Goal: Transaction & Acquisition: Obtain resource

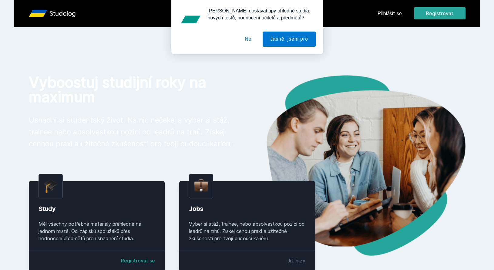
click at [337, 45] on div "Chceš dostávat tipy ohledně studia, nových testů, hodnocení učitelů a předmětů?…" at bounding box center [247, 27] width 494 height 54
click at [248, 40] on button "Ne" at bounding box center [248, 39] width 22 height 15
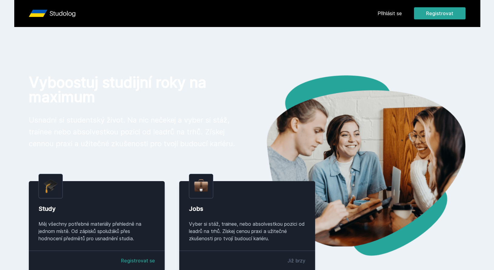
click at [380, 12] on link "Přihlásit se" at bounding box center [390, 13] width 24 height 7
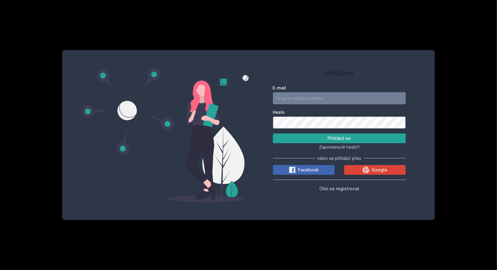
click at [310, 95] on input "E-mail" at bounding box center [339, 98] width 133 height 12
type input "broo03@vse.cz"
click at [348, 186] on span "Chci se registrovat" at bounding box center [339, 188] width 40 height 5
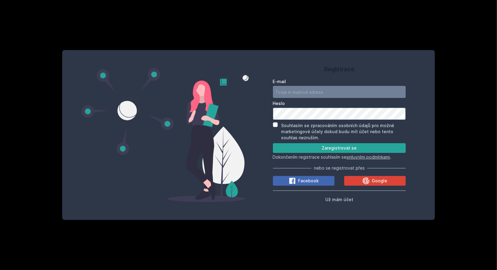
click at [300, 92] on input "E-mail" at bounding box center [339, 92] width 133 height 12
type input "broo03@vse.cz"
click at [275, 126] on input "Souhlasím se zpracováním osobních údajů pro možné marketingové účely dokud budu…" at bounding box center [275, 124] width 5 height 5
checkbox input "true"
click at [302, 147] on button "Zaregistrovat se" at bounding box center [339, 148] width 133 height 10
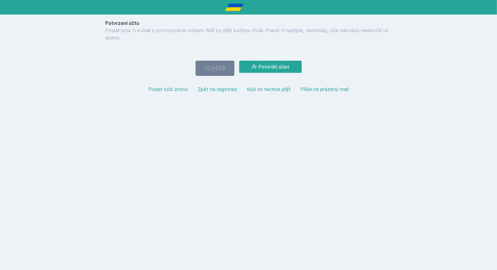
click at [41, 88] on div "Potvrzení účtu Poslali jsme ti e-mail s potvrzovacím kódem. Měl by přijít každo…" at bounding box center [248, 51] width 497 height 102
click at [270, 68] on button "Potvrdit účet" at bounding box center [270, 67] width 62 height 12
click at [211, 73] on input "number" at bounding box center [215, 68] width 39 height 15
type input "278465"
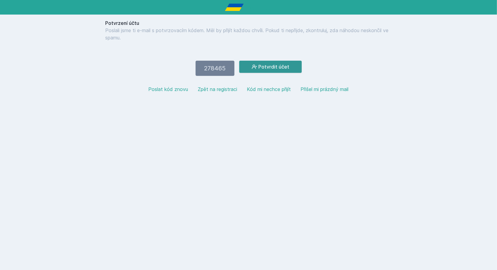
click at [263, 65] on button "Potvrdit účet" at bounding box center [270, 67] width 62 height 12
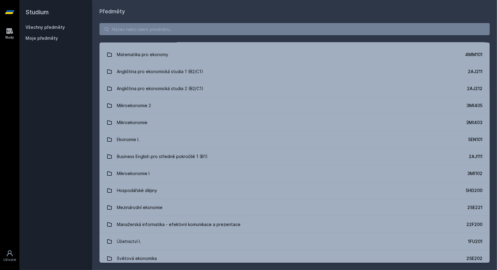
scroll to position [30, 0]
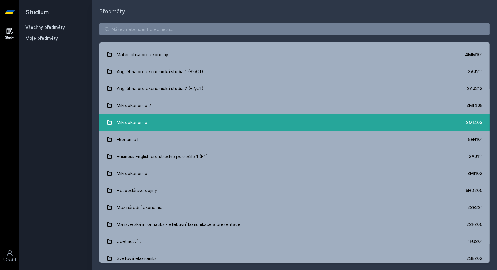
click at [154, 126] on link "Mikroekonomie 3MI403" at bounding box center [294, 122] width 390 height 17
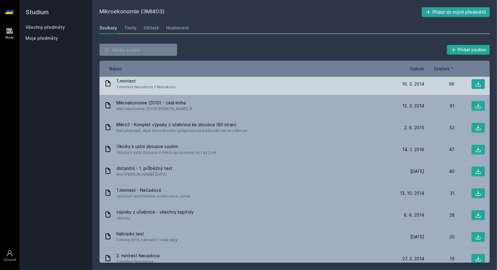
scroll to position [70, 0]
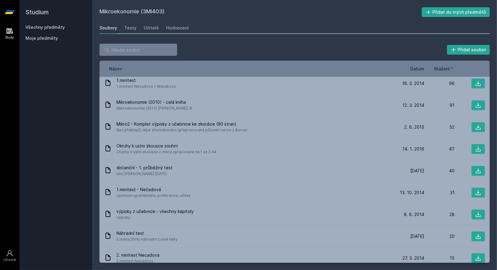
click at [163, 61] on div "Název Datum Stažení" at bounding box center [294, 69] width 390 height 16
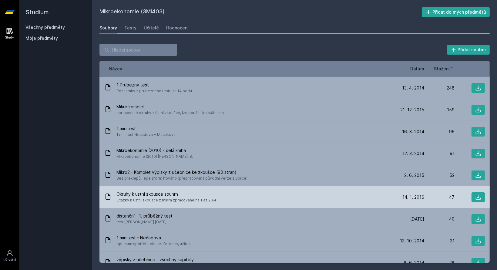
scroll to position [0, 0]
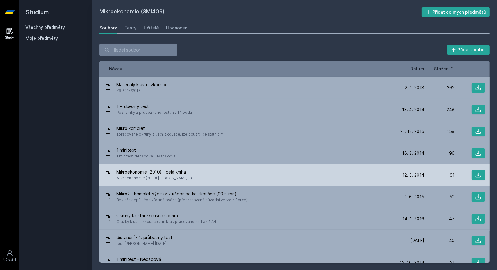
click at [227, 182] on div "Mikroekonomie (2010) - celá kniha Mikroekonomie (2010) HOŘEJŠÍ, B. 12. 3. 14 12…" at bounding box center [294, 175] width 390 height 22
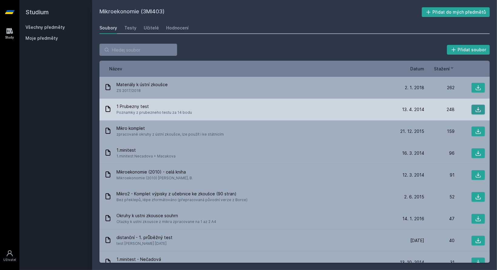
click at [477, 111] on icon at bounding box center [478, 109] width 6 height 6
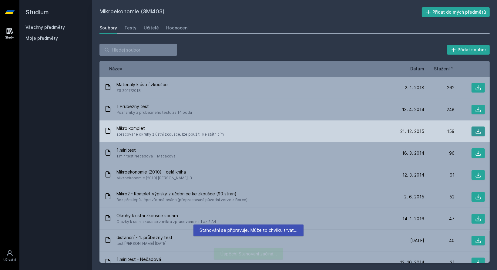
click at [476, 128] on icon at bounding box center [478, 131] width 6 height 6
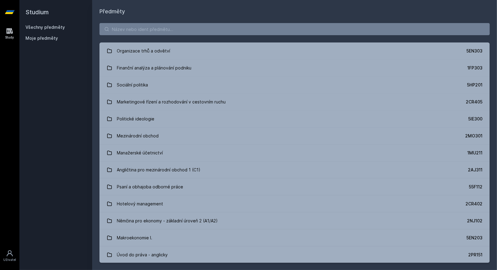
scroll to position [2039, 0]
click at [160, 24] on input "search" at bounding box center [294, 29] width 390 height 12
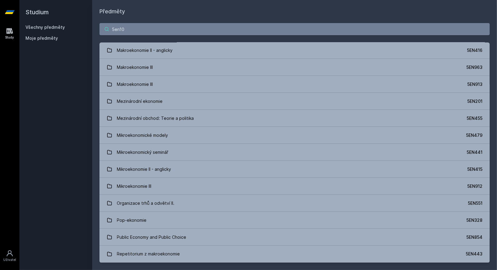
scroll to position [0, 0]
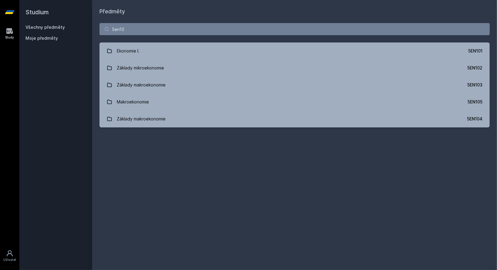
click at [156, 147] on div "Předměty 5en10 Ekonomie I. 5EN101 Základy mikroekonomie 5EN102 Základy makroeko…" at bounding box center [294, 134] width 390 height 255
click at [131, 31] on input "5en10" at bounding box center [294, 29] width 390 height 12
type input "5"
